Goal: Information Seeking & Learning: Learn about a topic

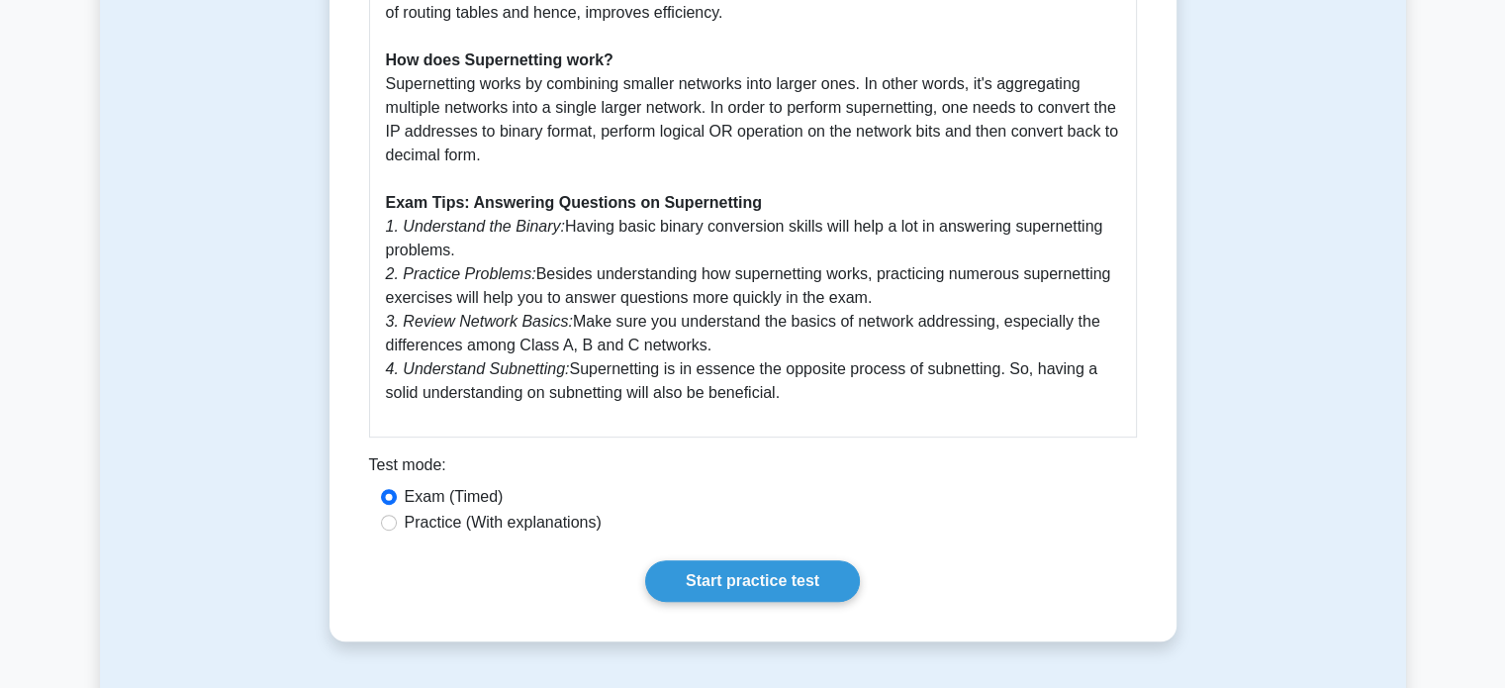
scroll to position [803, 0]
click at [487, 526] on label "Practice (With explanations)" at bounding box center [503, 521] width 197 height 24
click at [397, 526] on input "Practice (With explanations)" at bounding box center [389, 521] width 16 height 16
radio input "true"
click at [684, 566] on link "Start practice test" at bounding box center [752, 580] width 215 height 42
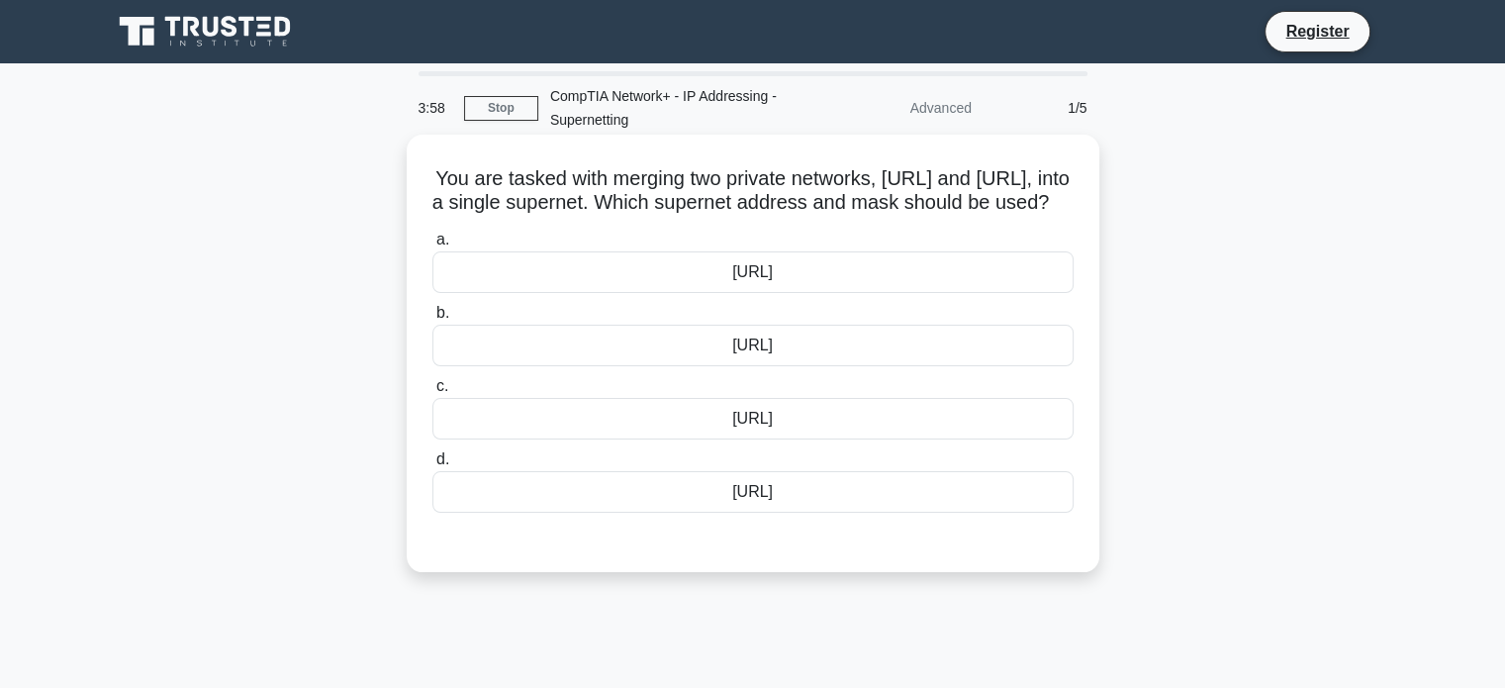
click at [790, 512] on div "[URL]" at bounding box center [752, 492] width 641 height 42
click at [432, 466] on input "d. 172.16.0.0/15" at bounding box center [432, 459] width 0 height 13
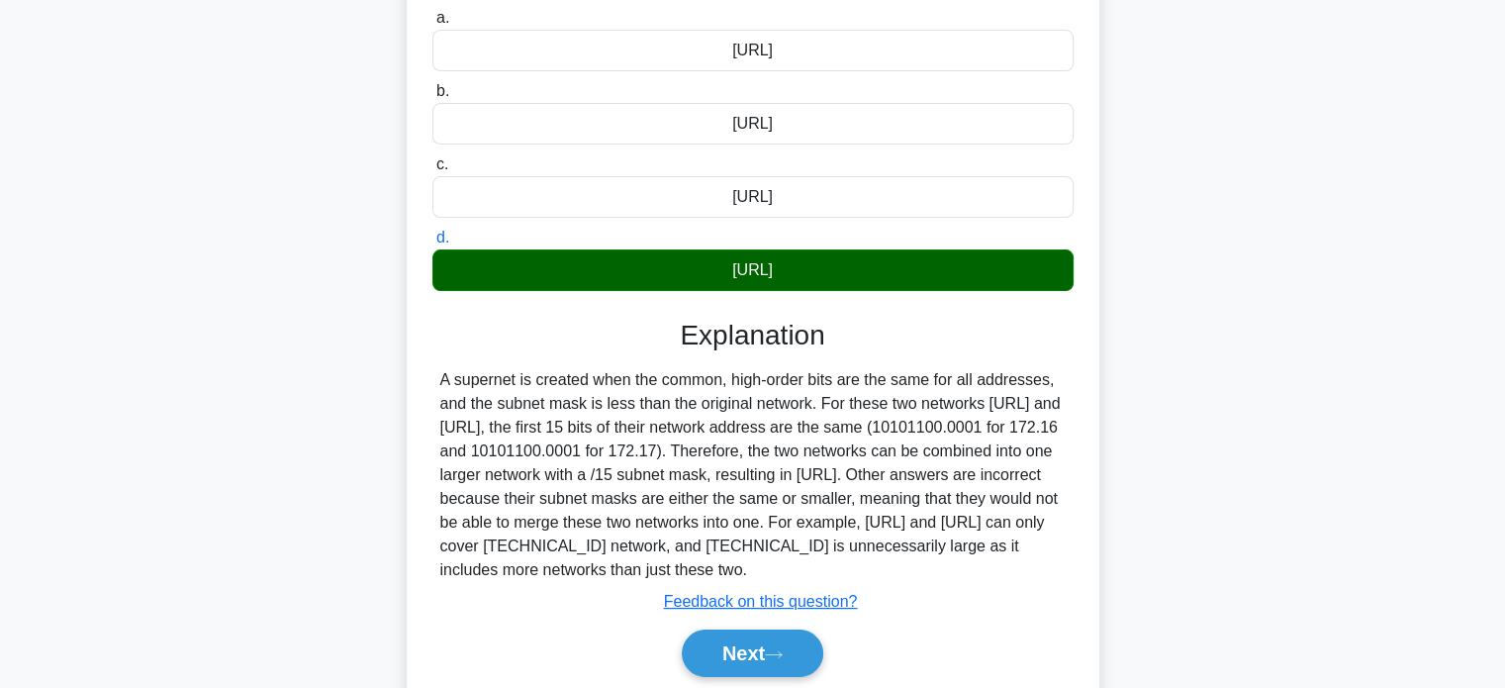
scroll to position [231, 0]
